Goal: Book appointment/travel/reservation

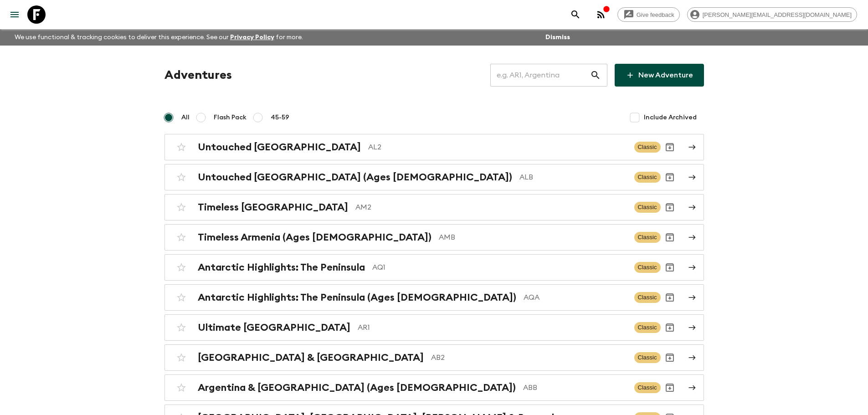
click at [557, 84] on input "text" at bounding box center [540, 75] width 100 height 26
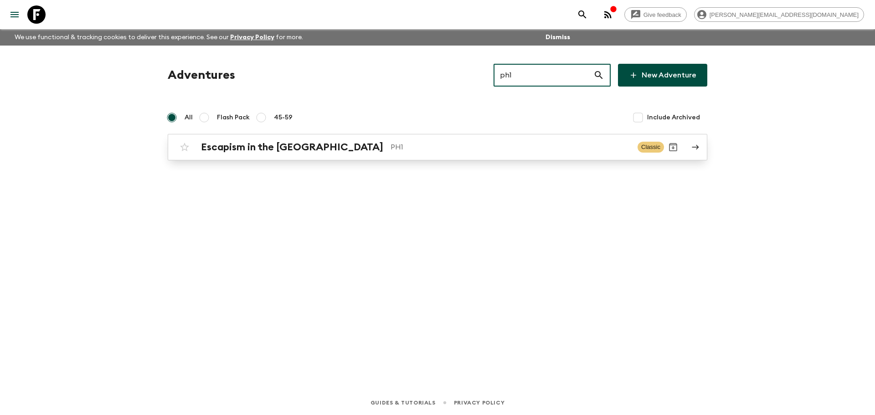
type input "ph1"
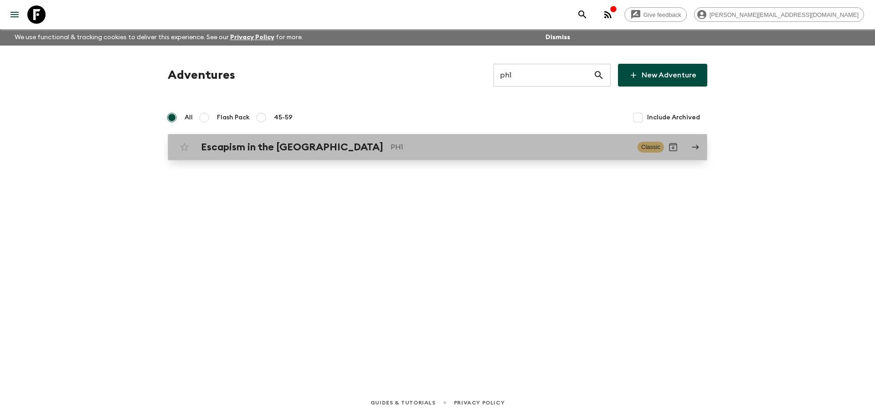
click at [398, 148] on p "PH1" at bounding box center [510, 147] width 240 height 11
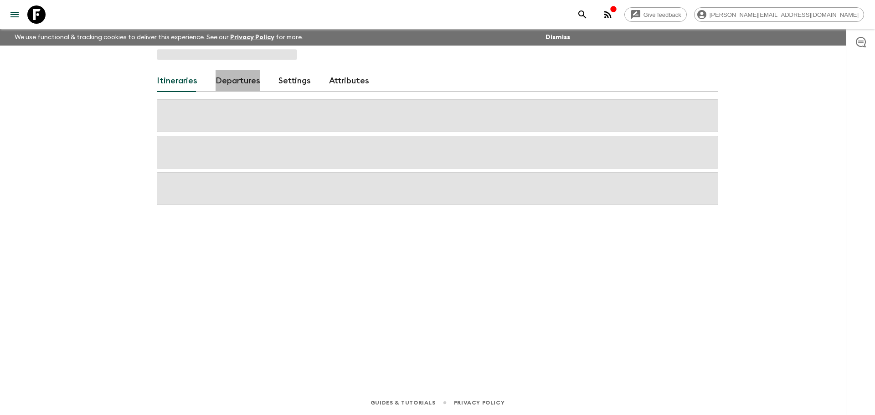
click at [231, 79] on link "Departures" at bounding box center [237, 81] width 45 height 22
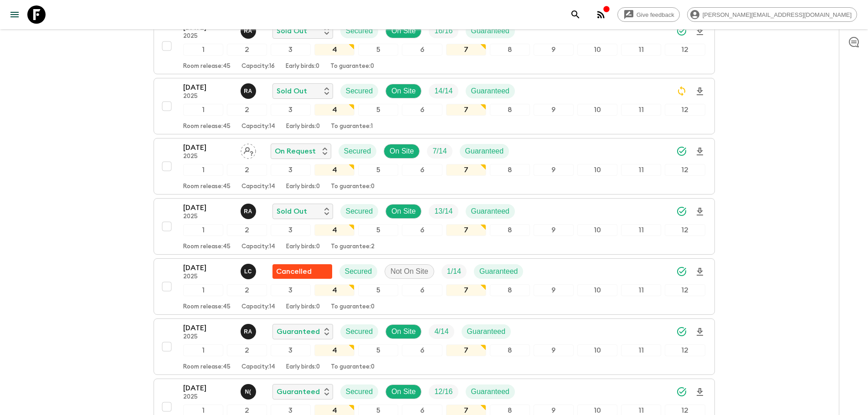
scroll to position [902, 0]
